Goal: Information Seeking & Learning: Check status

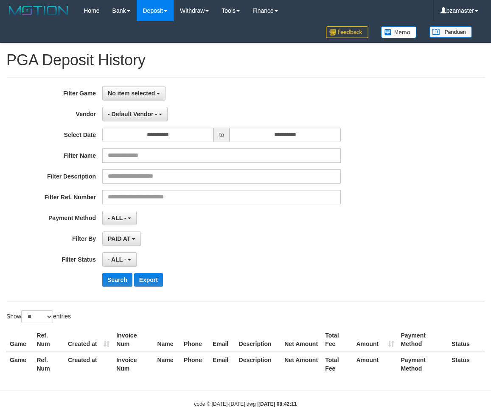
select select "**********"
select select "**"
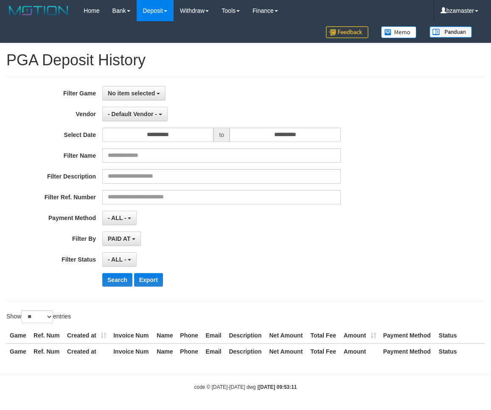
select select
select select "**"
click at [131, 100] on button "No item selected" at bounding box center [133, 93] width 63 height 14
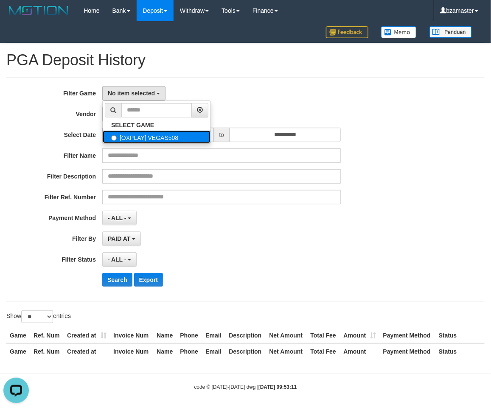
click at [129, 135] on label "[OXPLAY] VEGAS508" at bounding box center [157, 137] width 108 height 13
select select "****"
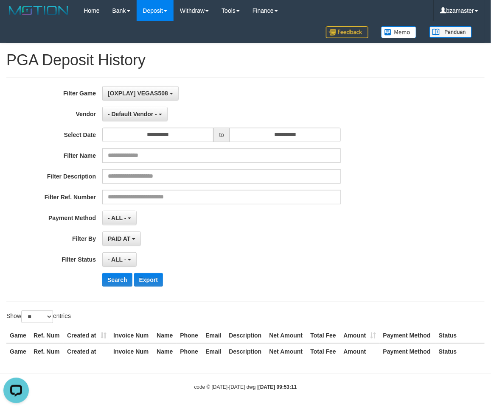
scroll to position [7, 0]
click at [132, 113] on span "- Default Vendor -" at bounding box center [132, 114] width 49 height 7
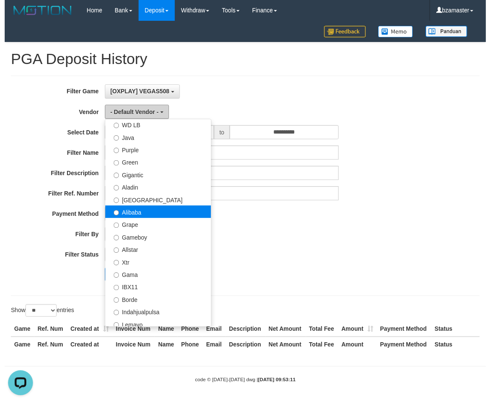
scroll to position [106, 0]
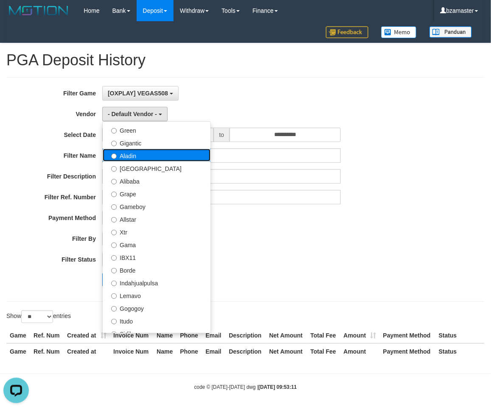
click at [140, 157] on label "Aladin" at bounding box center [157, 155] width 108 height 13
select select "**********"
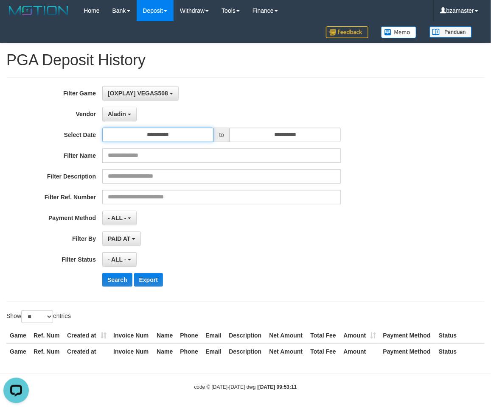
click at [159, 134] on input "**********" at bounding box center [157, 135] width 111 height 14
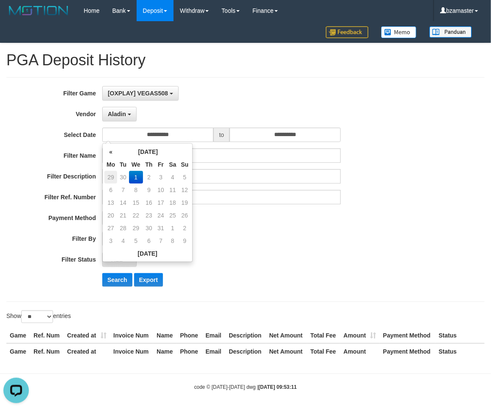
click at [109, 176] on td "29" at bounding box center [110, 177] width 13 height 13
type input "**********"
click at [111, 274] on button "Search" at bounding box center [117, 280] width 30 height 14
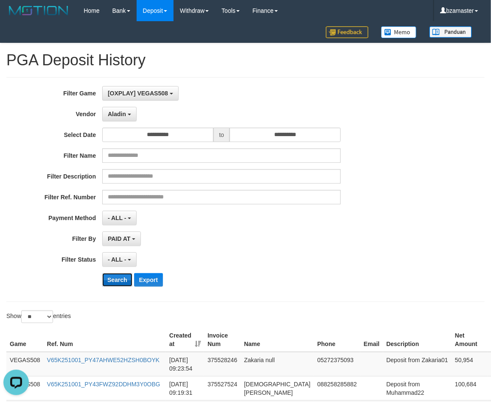
click at [126, 278] on button "Search" at bounding box center [117, 280] width 30 height 14
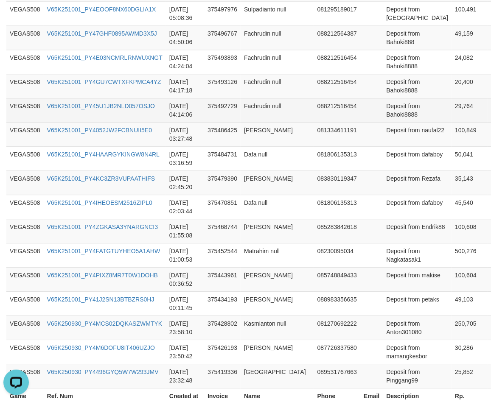
scroll to position [650, 0]
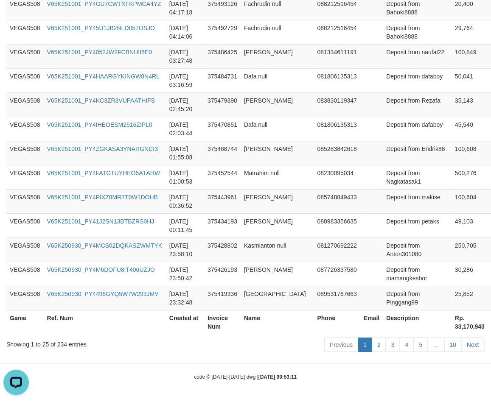
click at [451, 326] on th "Rp. 33,170,943" at bounding box center [469, 322] width 36 height 24
copy th "33,170,943"
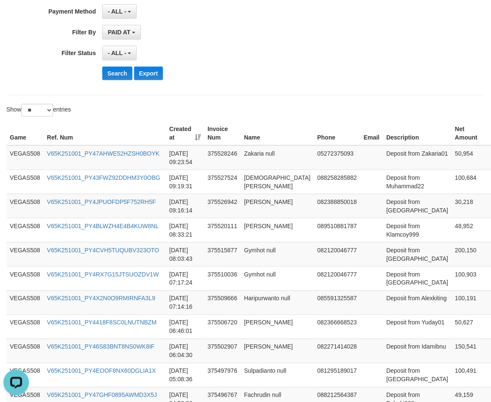
scroll to position [14, 0]
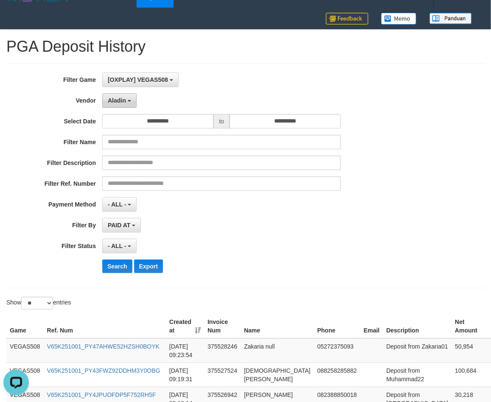
click at [109, 100] on span "Aladin" at bounding box center [117, 100] width 18 height 7
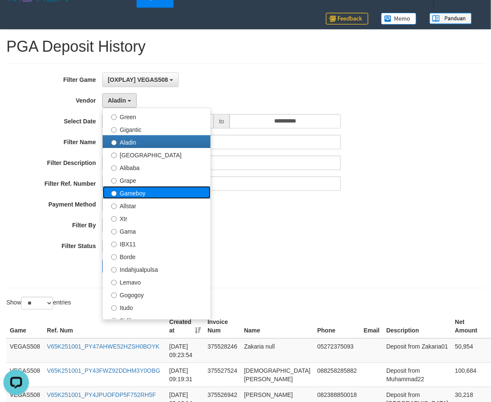
click at [136, 196] on label "Gameboy" at bounding box center [157, 192] width 108 height 13
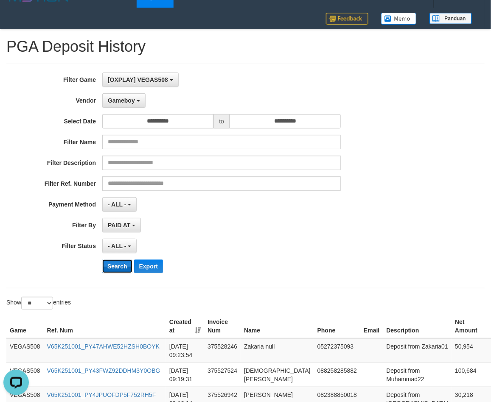
click at [117, 268] on button "Search" at bounding box center [117, 267] width 30 height 14
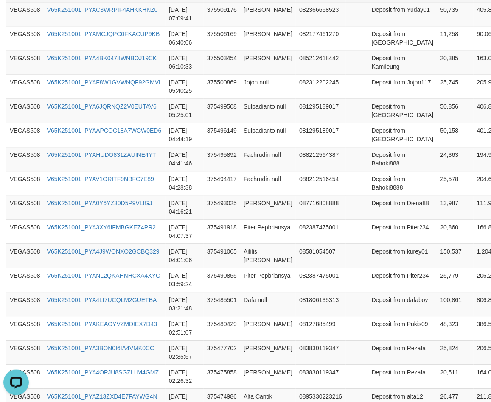
scroll to position [650, 0]
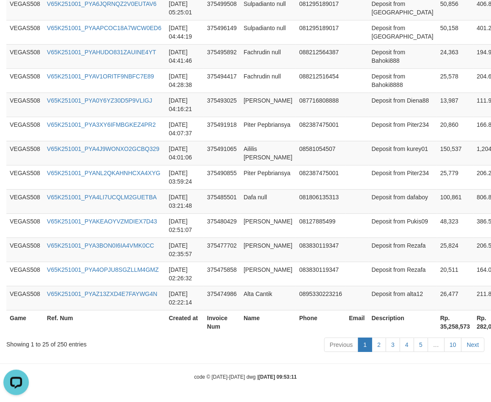
click at [437, 325] on th "Rp. 35,258,573" at bounding box center [455, 322] width 36 height 24
copy th "35,258,573"
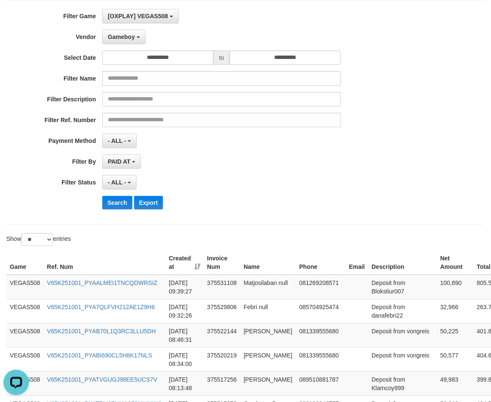
scroll to position [0, 0]
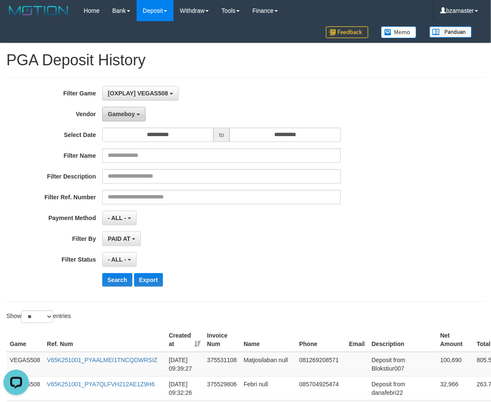
click at [117, 115] on span "Gameboy" at bounding box center [121, 114] width 27 height 7
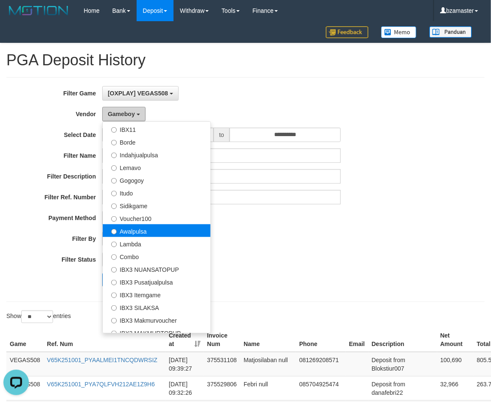
scroll to position [316, 0]
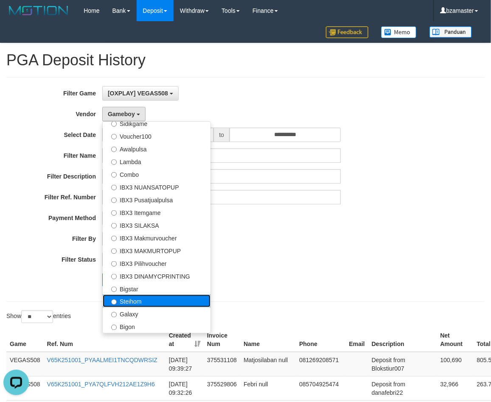
click at [143, 303] on label "Steihom" at bounding box center [157, 301] width 108 height 13
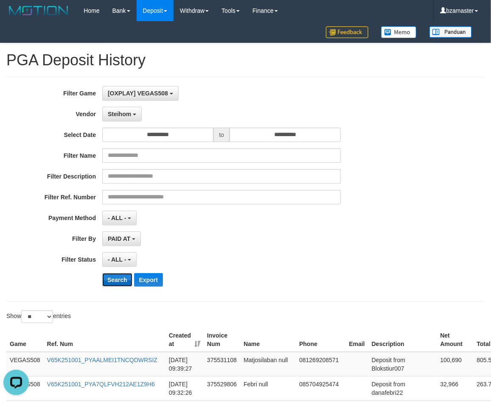
click at [115, 279] on button "Search" at bounding box center [117, 280] width 30 height 14
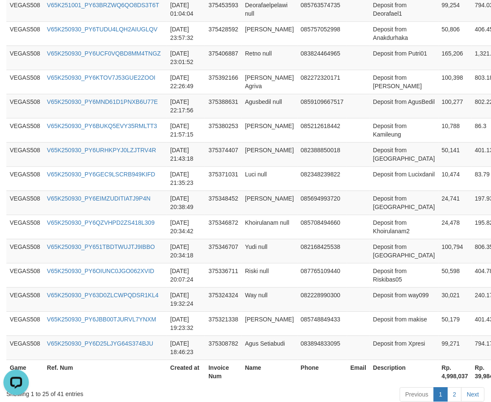
scroll to position [650, 0]
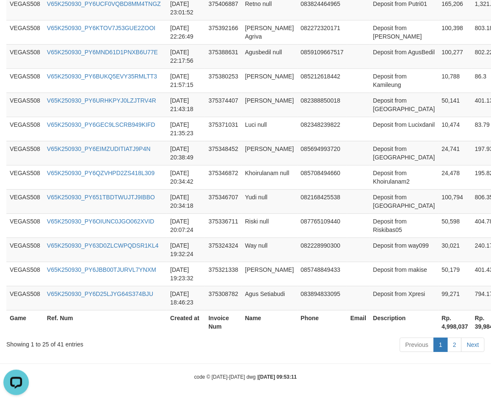
click at [438, 325] on th "Rp. 4,998,037" at bounding box center [454, 322] width 33 height 24
copy th "4,998,037"
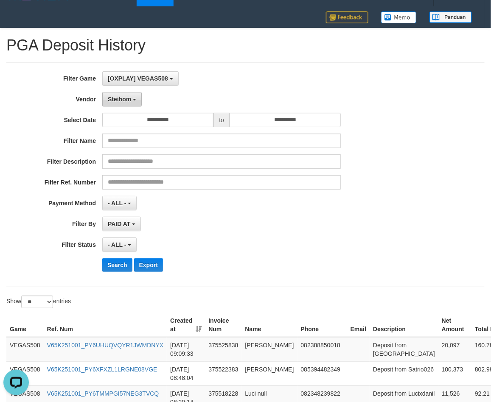
scroll to position [14, 0]
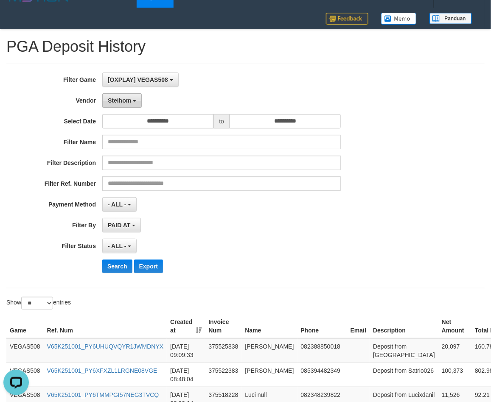
click at [133, 105] on button "Steihom" at bounding box center [121, 100] width 39 height 14
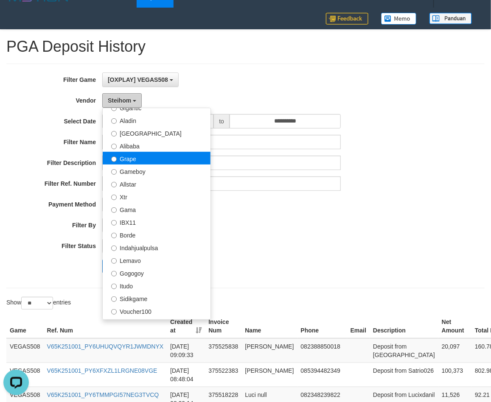
scroll to position [104, 0]
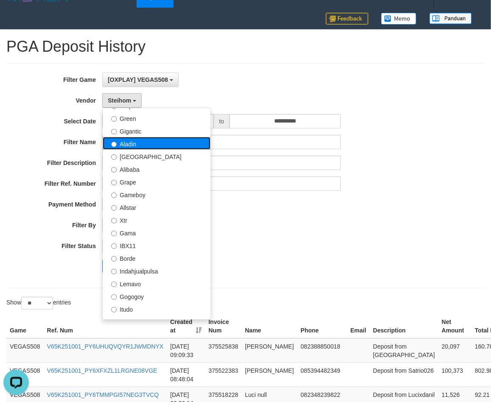
click at [140, 142] on label "Aladin" at bounding box center [157, 143] width 108 height 13
select select "**********"
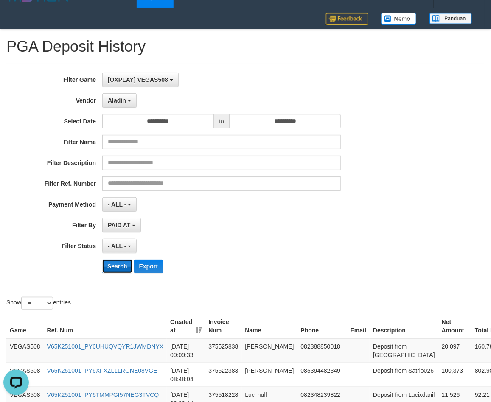
click at [119, 269] on button "Search" at bounding box center [117, 267] width 30 height 14
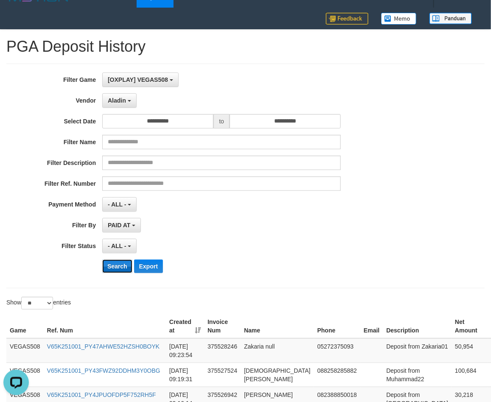
click at [112, 268] on button "Search" at bounding box center [117, 267] width 30 height 14
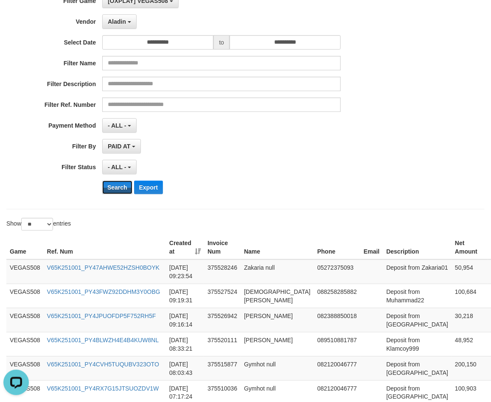
scroll to position [120, 0]
